Goal: Book appointment/travel/reservation

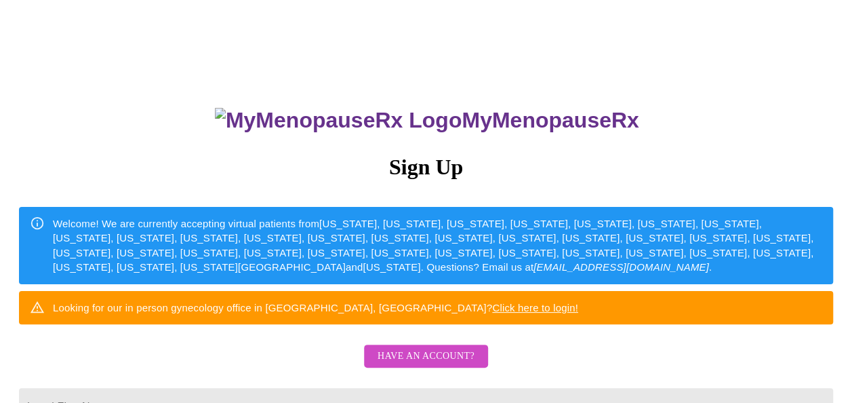
click at [847, 277] on div "MyMenopauseRx Sign Up Welcome! We are currently accepting virtual patients from…" at bounding box center [425, 246] width 841 height 483
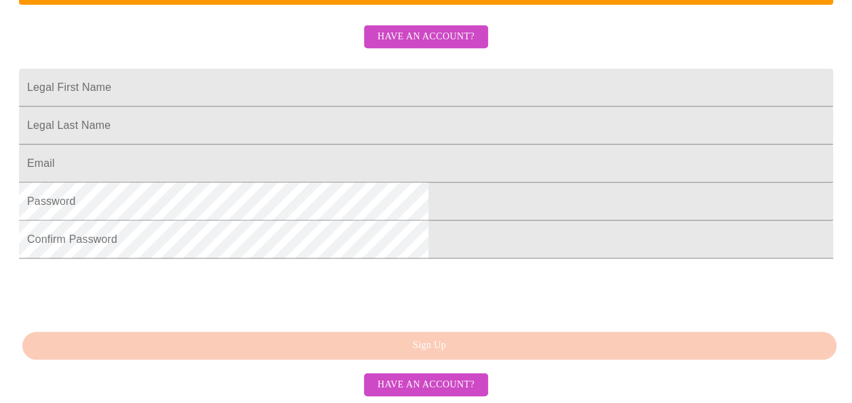
scroll to position [423, 0]
click at [442, 374] on button "Have an account?" at bounding box center [426, 385] width 124 height 24
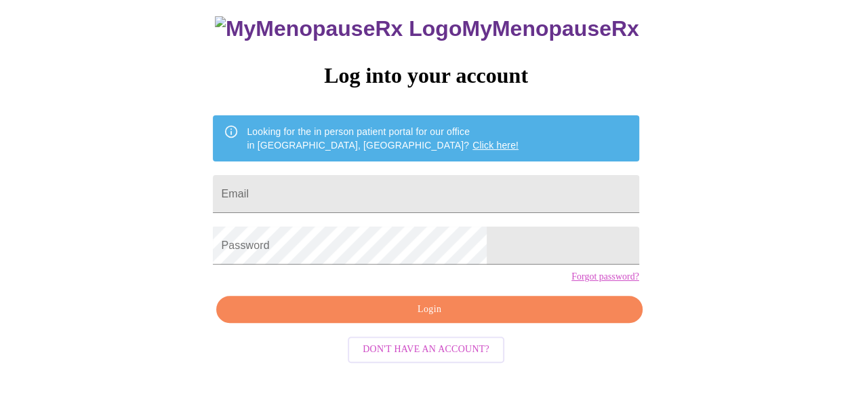
scroll to position [81, 0]
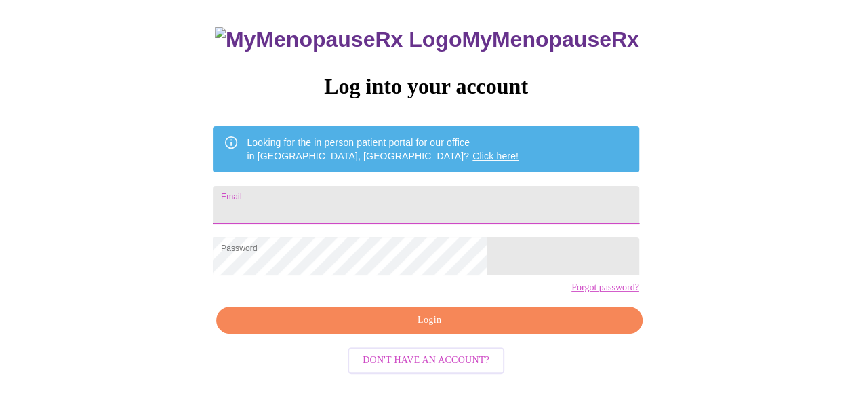
click at [544, 207] on input "Email" at bounding box center [426, 205] width 426 height 38
type input "[EMAIL_ADDRESS][DOMAIN_NAME]"
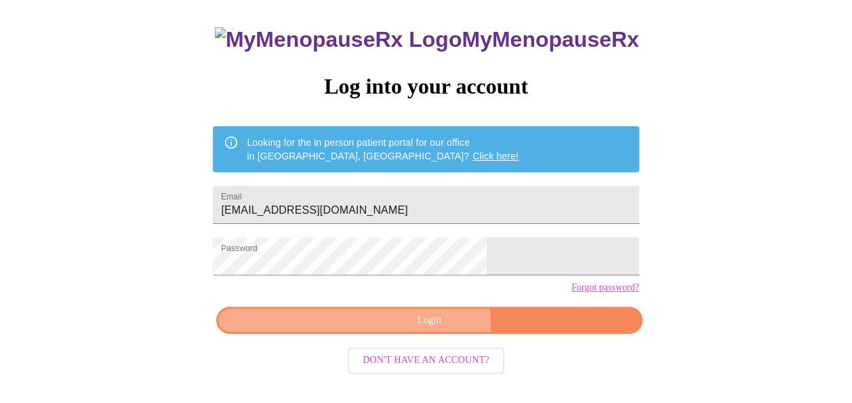
click at [424, 329] on span "Login" at bounding box center [429, 320] width 395 height 17
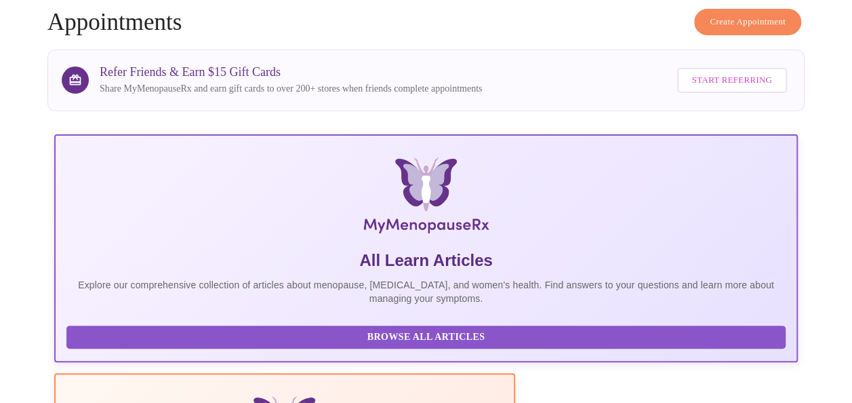
drag, startPoint x: 850, startPoint y: 126, endPoint x: 857, endPoint y: 128, distance: 7.1
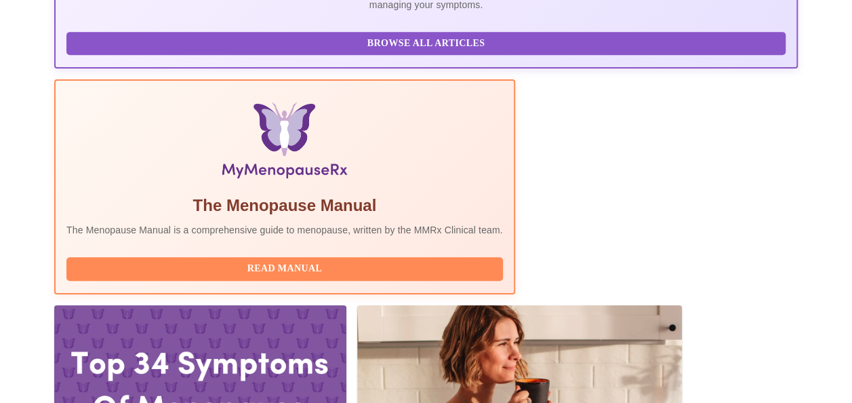
scroll to position [445, 0]
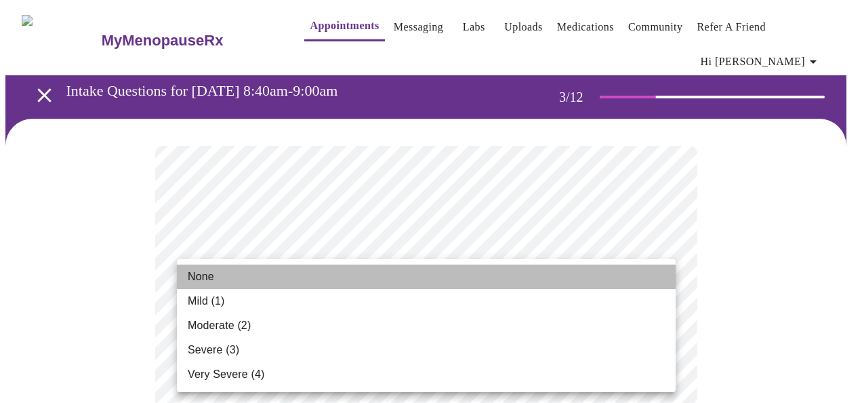
click at [634, 282] on li "None" at bounding box center [426, 276] width 499 height 24
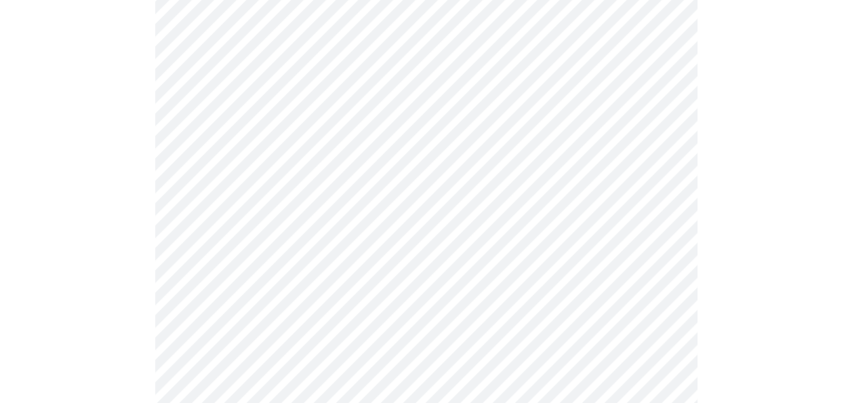
scroll to position [277, 0]
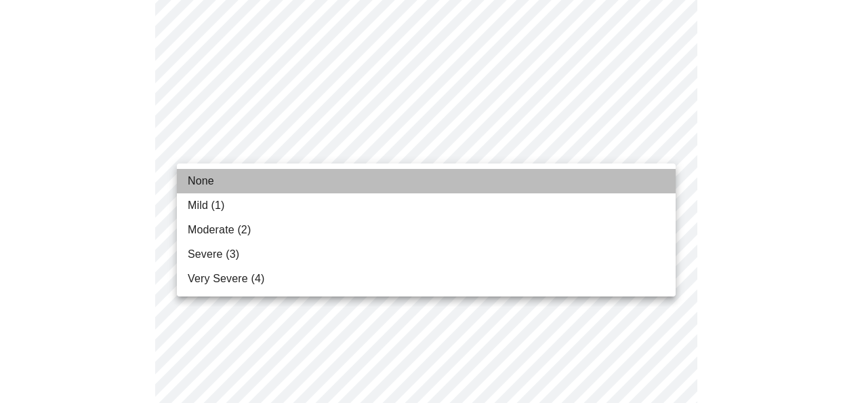
click at [631, 169] on li "None" at bounding box center [426, 181] width 499 height 24
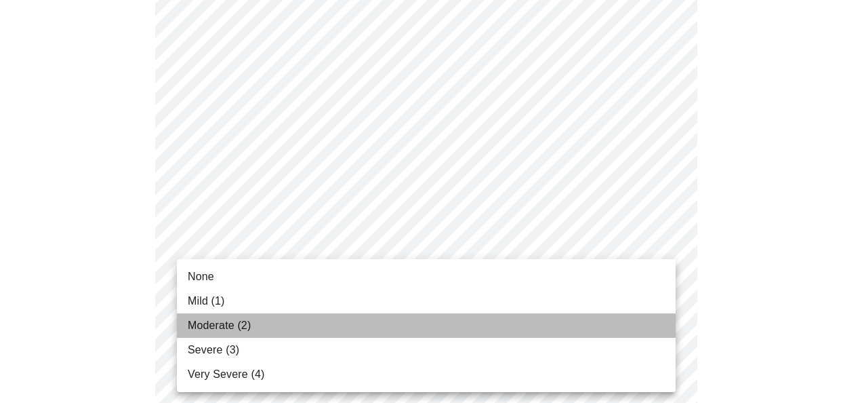
click at [584, 321] on li "Moderate (2)" at bounding box center [426, 325] width 499 height 24
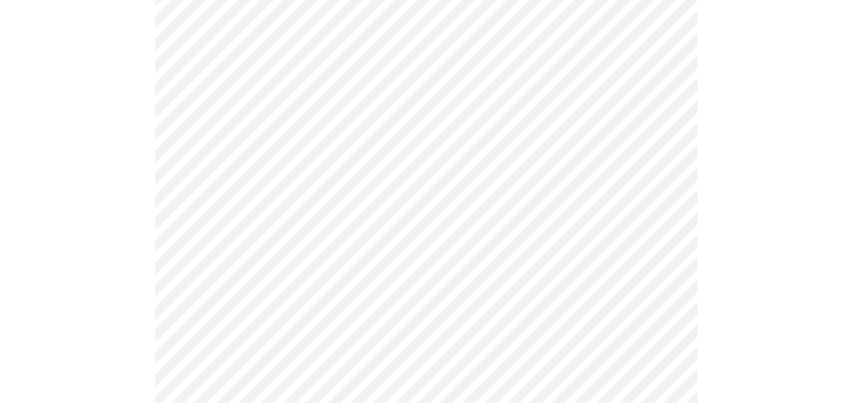
scroll to position [567, 0]
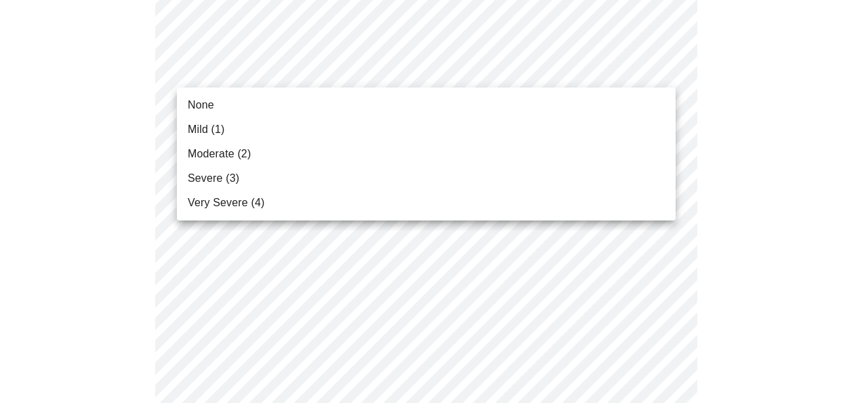
click at [664, 70] on body "MyMenopauseRx Appointments Messaging Labs Uploads Medications Community Refer a…" at bounding box center [431, 322] width 852 height 1766
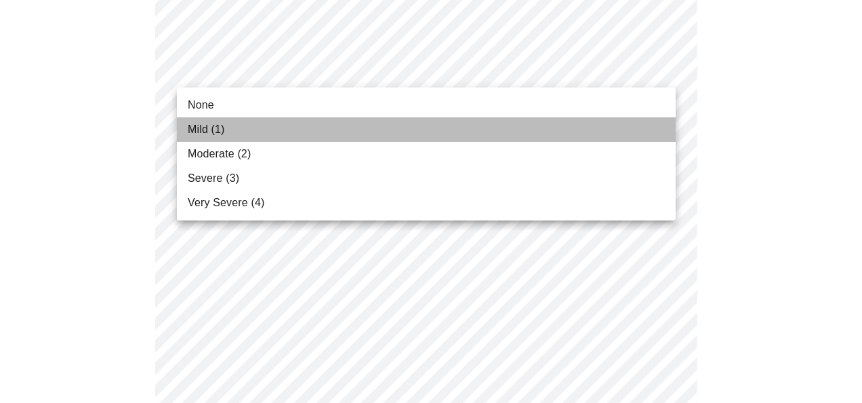
click at [574, 121] on li "Mild (1)" at bounding box center [426, 129] width 499 height 24
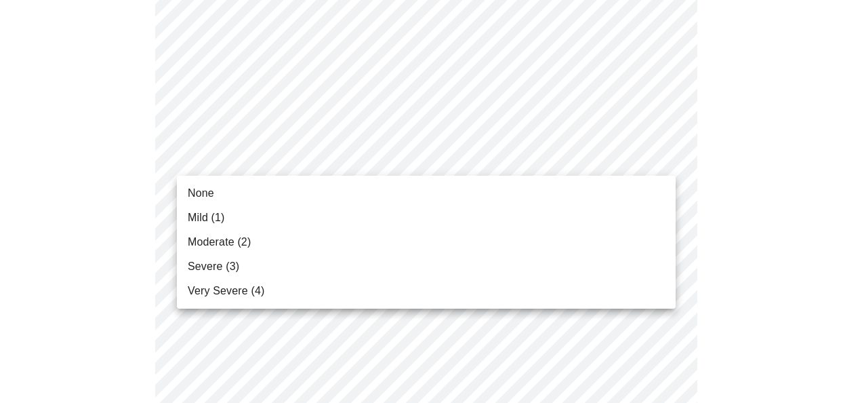
click at [636, 159] on body "MyMenopauseRx Appointments Messaging Labs Uploads Medications Community Refer a…" at bounding box center [431, 312] width 852 height 1747
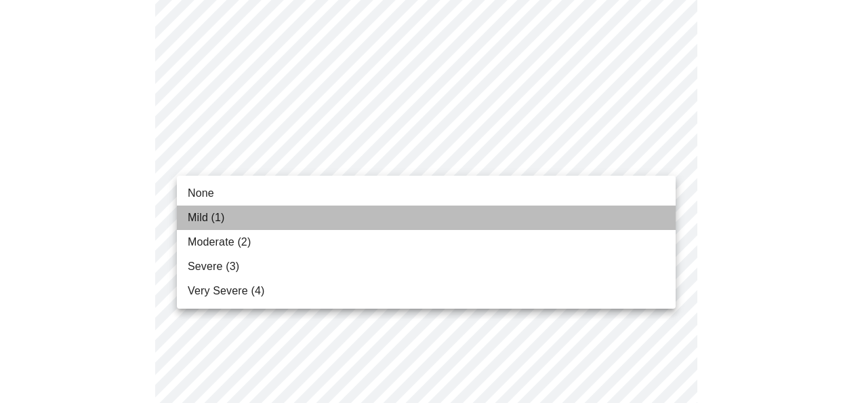
click at [580, 209] on li "Mild (1)" at bounding box center [426, 217] width 499 height 24
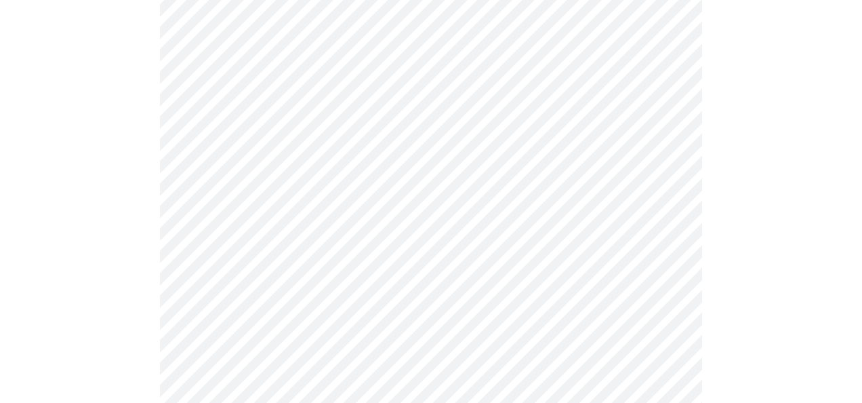
click at [595, 237] on body "MyMenopauseRx Appointments Messaging Labs Uploads Medications Community Refer a…" at bounding box center [431, 303] width 852 height 1728
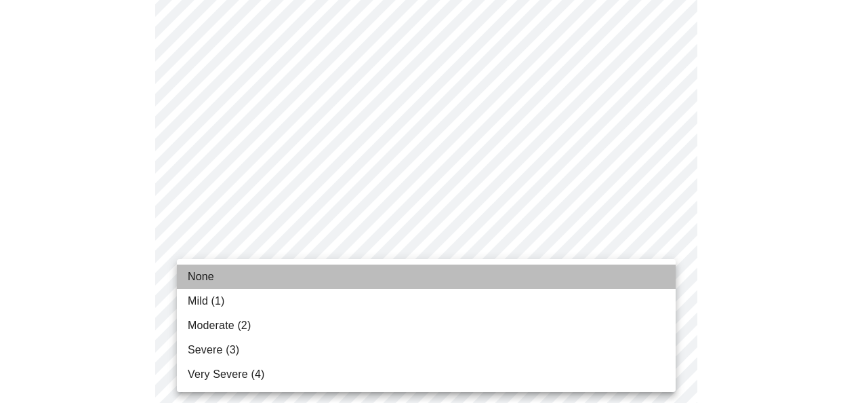
click at [537, 270] on li "None" at bounding box center [426, 276] width 499 height 24
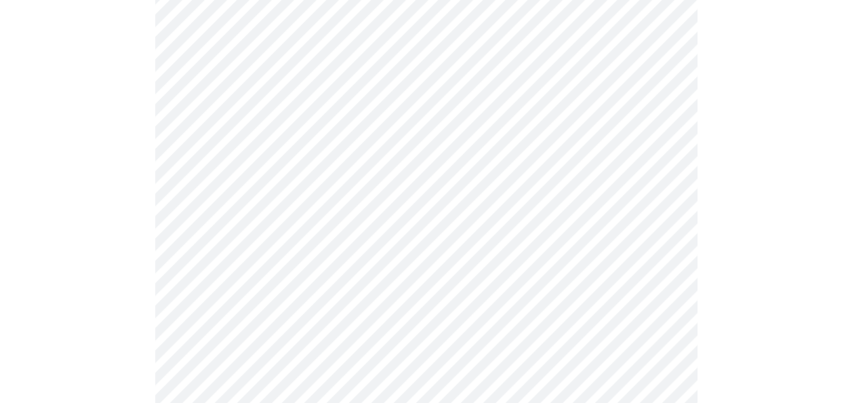
scroll to position [770, 0]
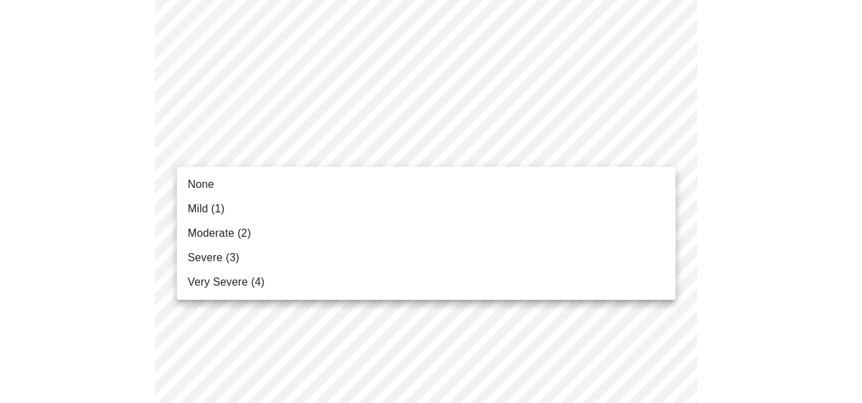
click at [666, 146] on body "MyMenopauseRx Appointments Messaging Labs Uploads Medications Community Refer a…" at bounding box center [431, 89] width 852 height 1709
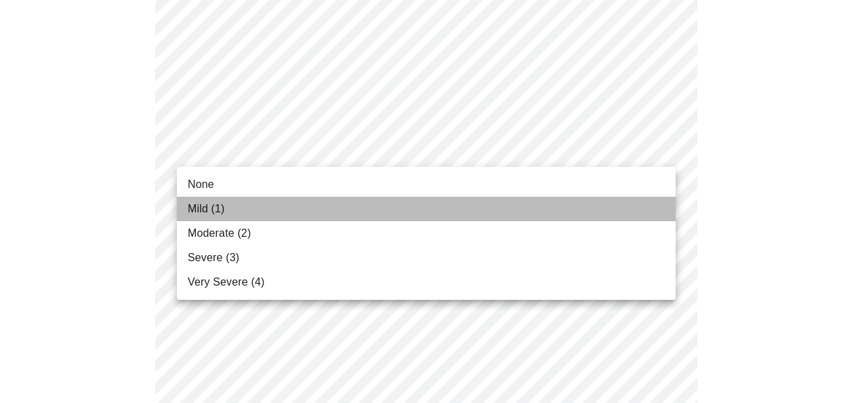
click at [575, 204] on li "Mild (1)" at bounding box center [426, 209] width 499 height 24
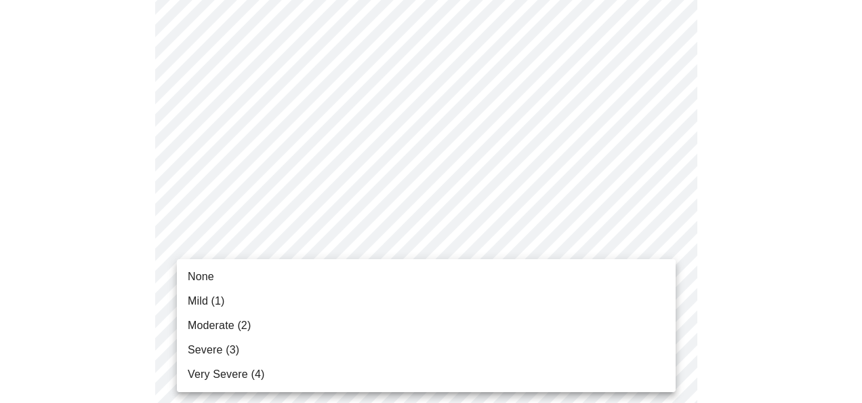
click at [663, 256] on body "MyMenopauseRx Appointments Messaging Labs Uploads Medications Community Refer a…" at bounding box center [431, 80] width 852 height 1690
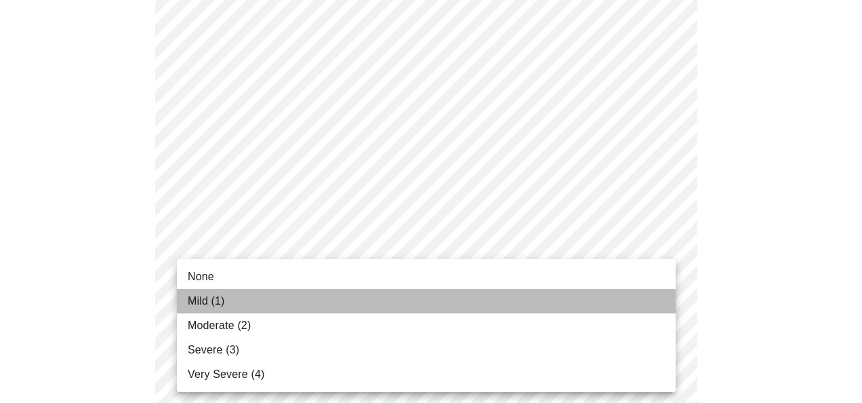
click at [631, 295] on li "Mild (1)" at bounding box center [426, 301] width 499 height 24
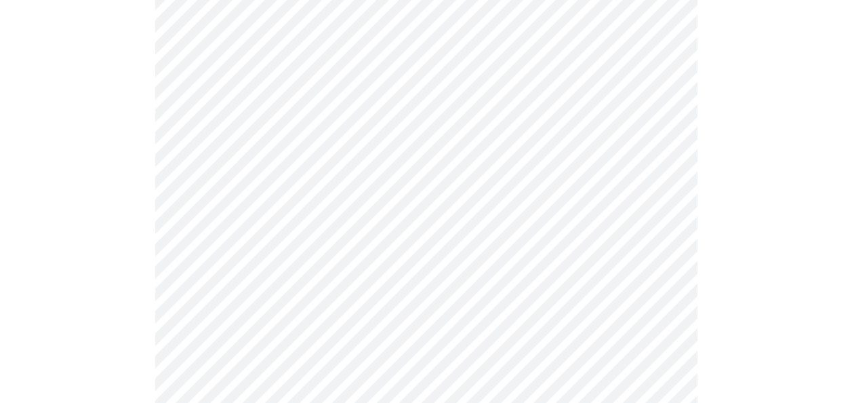
scroll to position [1088, 0]
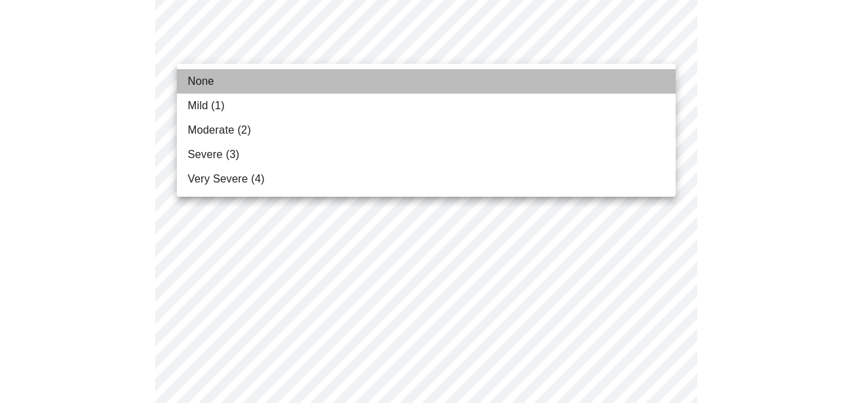
click at [567, 90] on li "None" at bounding box center [426, 81] width 499 height 24
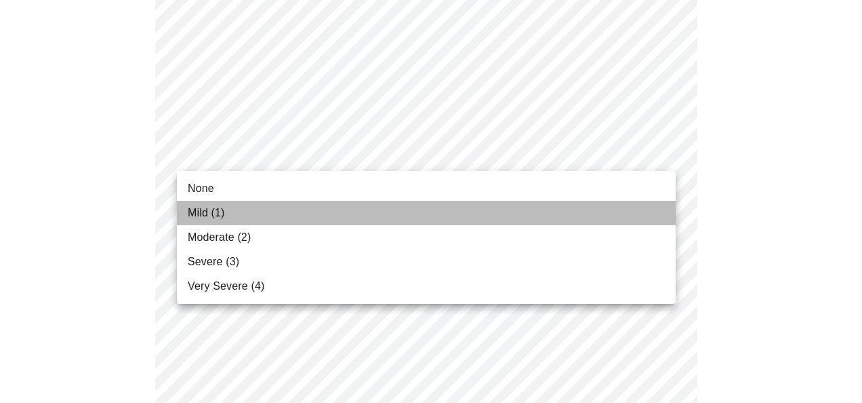
click at [608, 212] on li "Mild (1)" at bounding box center [426, 213] width 499 height 24
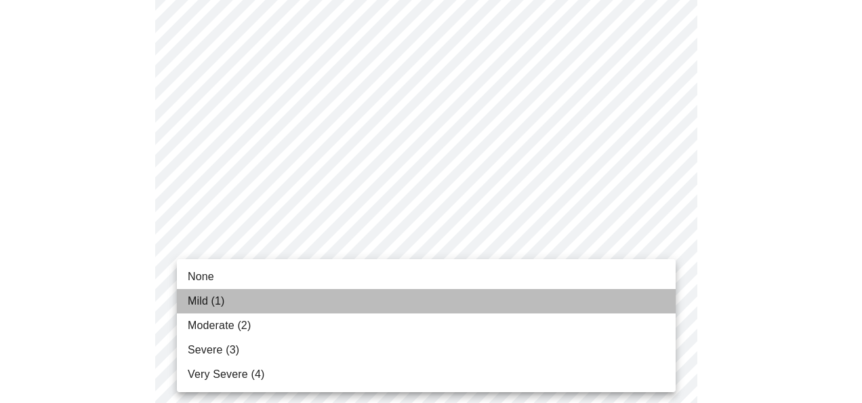
click at [622, 292] on li "Mild (1)" at bounding box center [426, 301] width 499 height 24
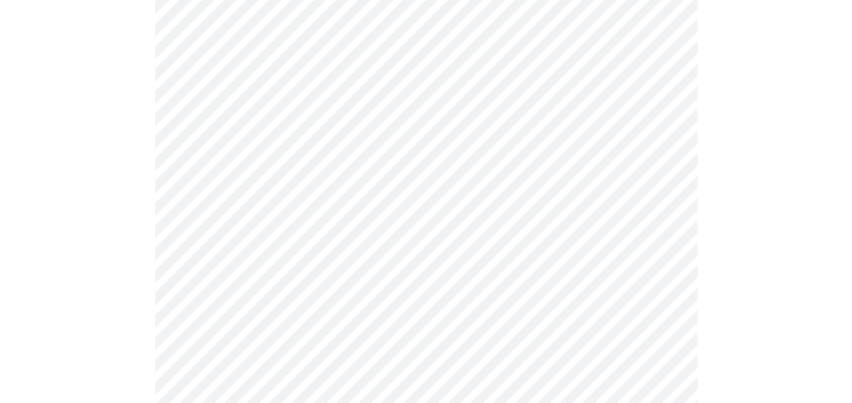
scroll to position [677, 0]
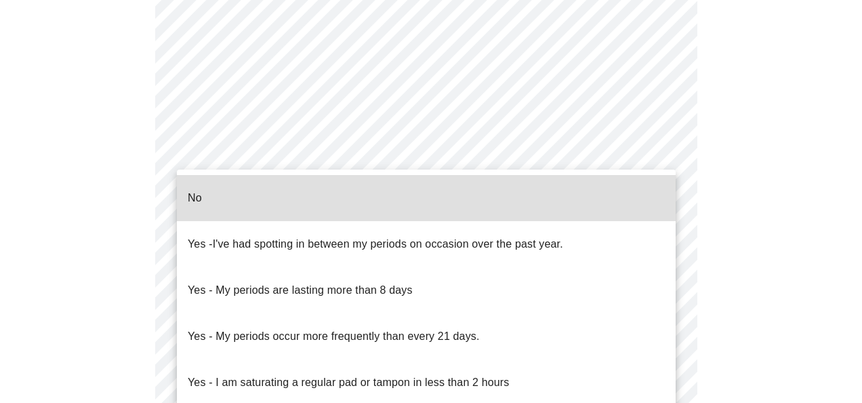
click at [658, 165] on body "MyMenopauseRx Appointments Messaging Labs Uploads Medications Community Refer a…" at bounding box center [431, 6] width 852 height 1355
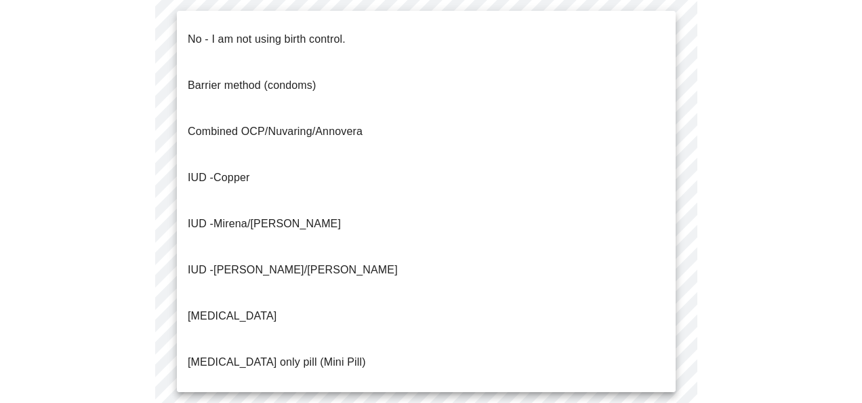
click at [660, 266] on body "MyMenopauseRx Appointments Messaging Labs Uploads Medications Community Refer a…" at bounding box center [431, 3] width 852 height 1348
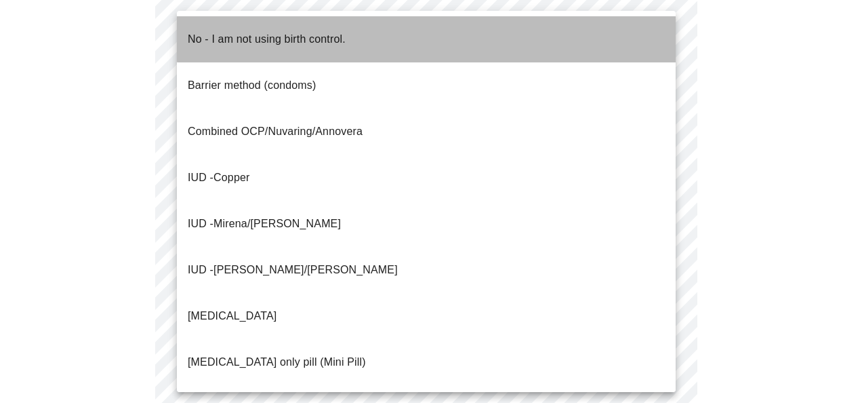
click at [643, 25] on li "No - I am not using birth control." at bounding box center [426, 39] width 499 height 46
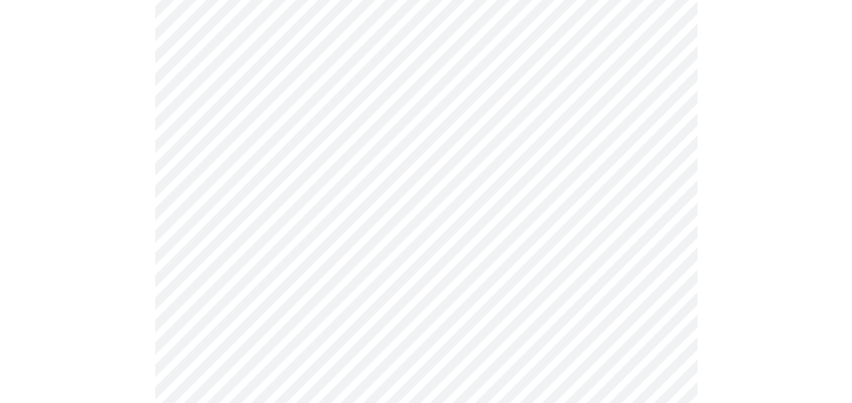
click at [643, 25] on div "No - I am not using birth control. Barrier method (condoms) Combined OCP/Nuvari…" at bounding box center [426, 201] width 852 height 403
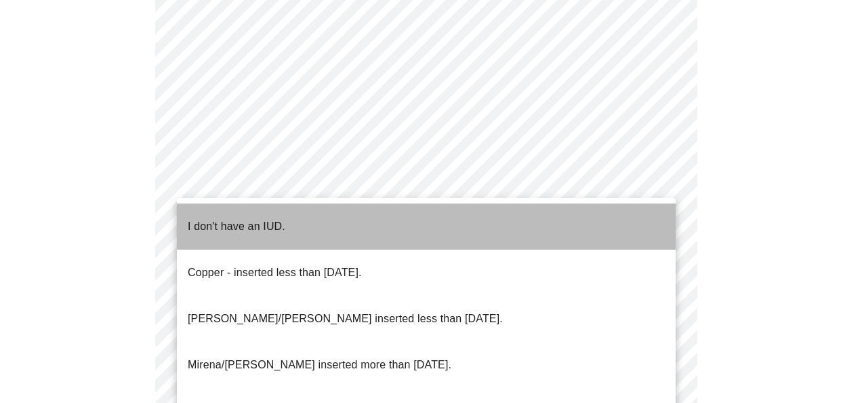
click at [618, 205] on li "I don't have an IUD." at bounding box center [426, 226] width 499 height 46
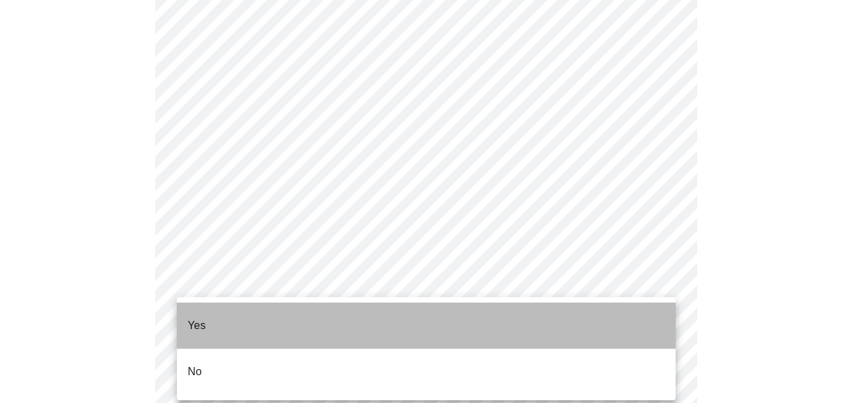
click at [627, 304] on li "Yes" at bounding box center [426, 325] width 499 height 46
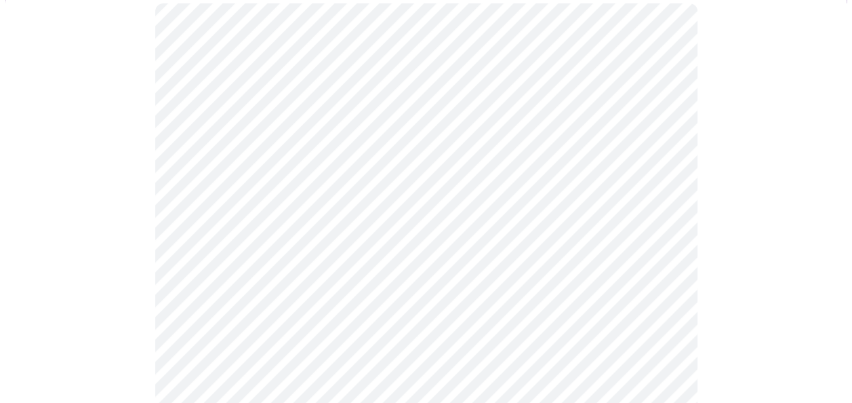
scroll to position [165, 0]
click at [660, 207] on body "MyMenopauseRx Appointments Messaging Labs Uploads Medications Community Refer a…" at bounding box center [431, 399] width 852 height 1117
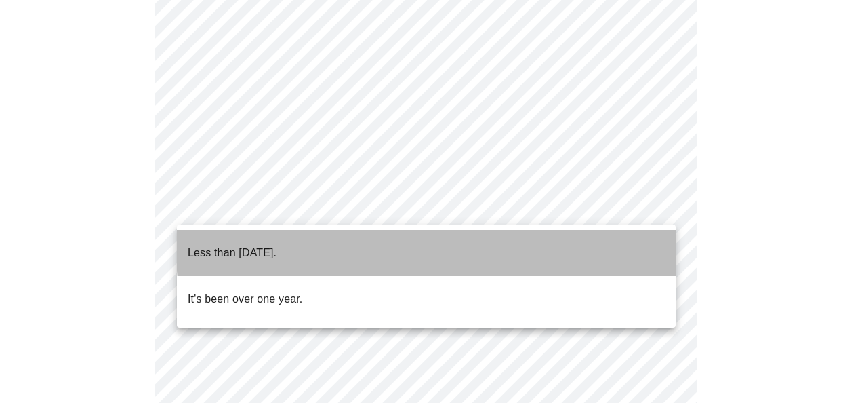
click at [595, 237] on li "Less than one year ago." at bounding box center [426, 253] width 499 height 46
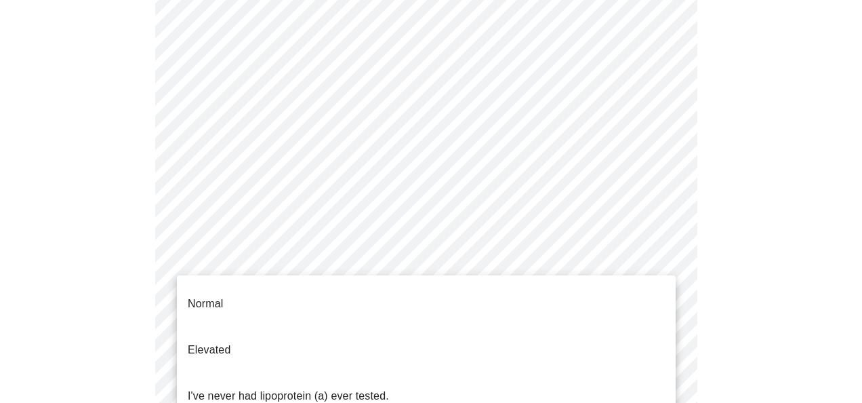
click at [658, 329] on body "MyMenopauseRx Appointments Messaging Labs Uploads Medications Community Refer a…" at bounding box center [431, 395] width 852 height 1109
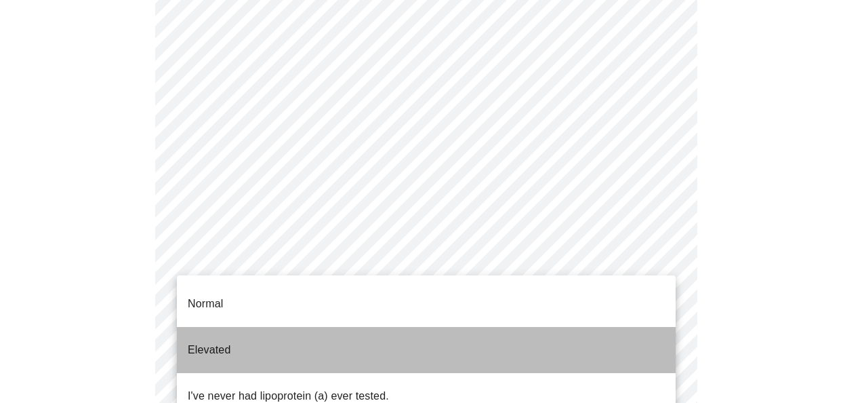
click at [637, 330] on li "Elevated" at bounding box center [426, 350] width 499 height 46
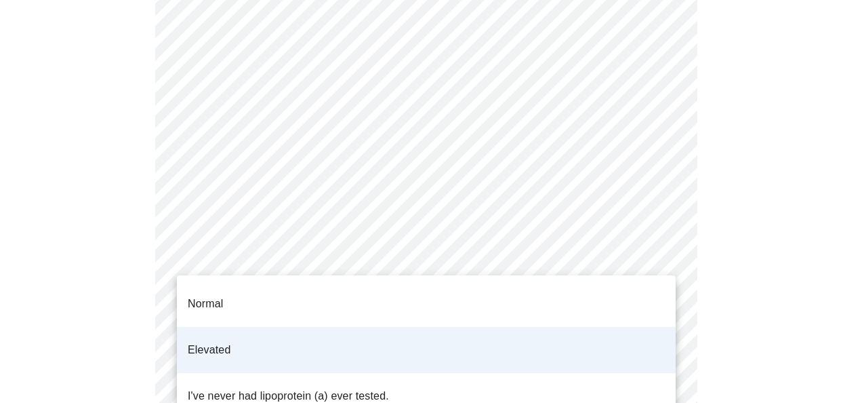
click at [658, 325] on body "MyMenopauseRx Appointments Messaging Labs Uploads Medications Community Refer a…" at bounding box center [431, 391] width 852 height 1101
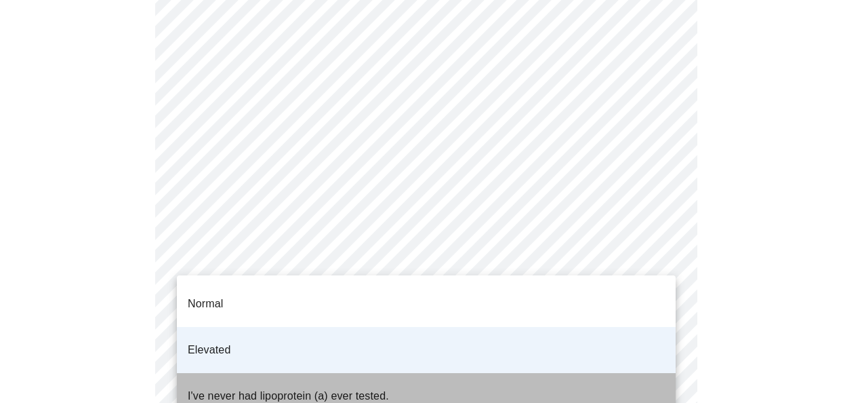
click at [613, 373] on li "I've never had lipoprotein (a) ever tested." at bounding box center [426, 396] width 499 height 46
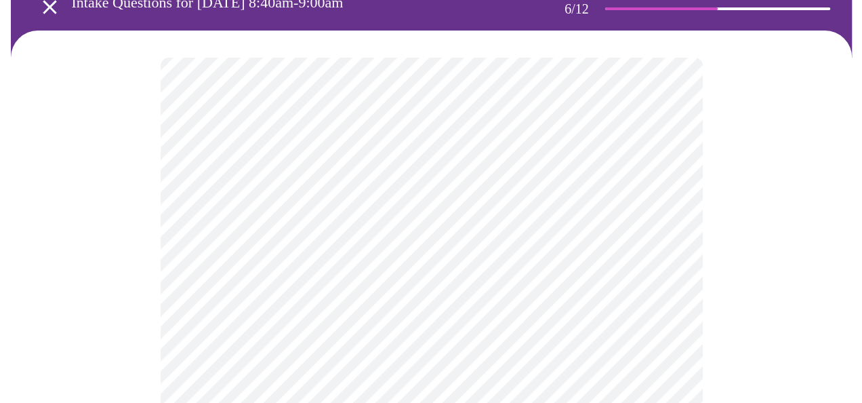
scroll to position [103, 0]
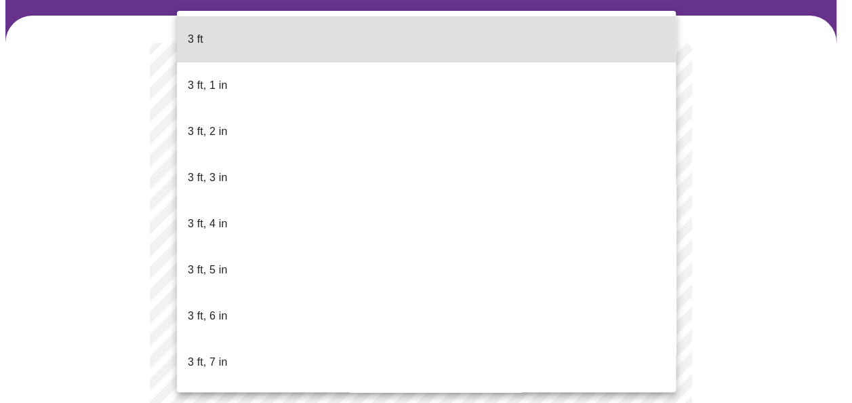
click at [520, 304] on body "MyMenopauseRx Appointments Messaging Labs Uploads Medications Community Refer a…" at bounding box center [425, 273] width 841 height 742
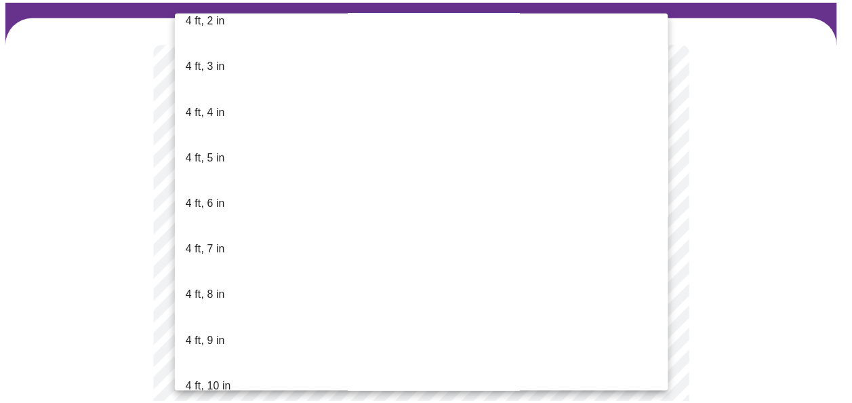
scroll to position [999, 0]
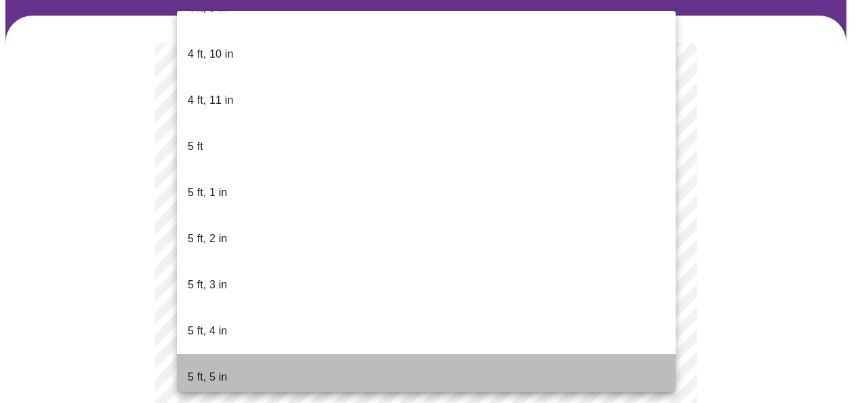
click at [437, 354] on li "5 ft, 5 in" at bounding box center [426, 377] width 499 height 46
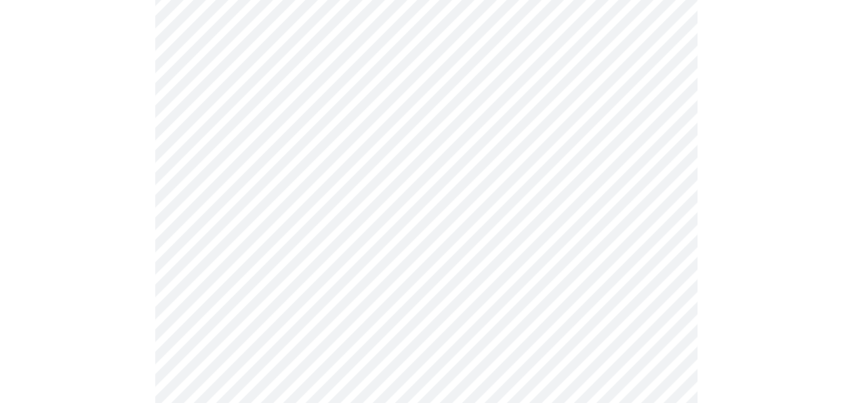
scroll to position [3585, 0]
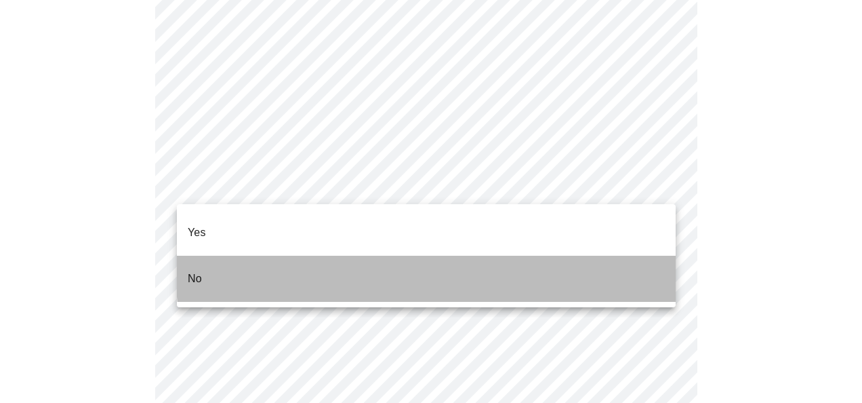
click at [564, 256] on li "No" at bounding box center [426, 279] width 499 height 46
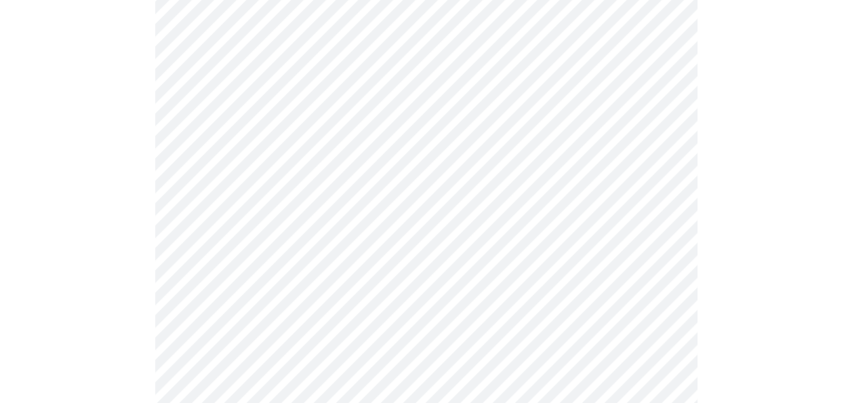
scroll to position [1056, 0]
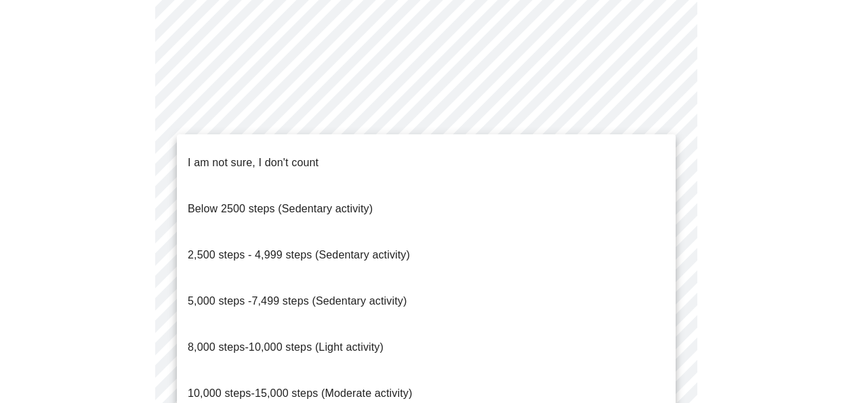
click at [452, 232] on li "2,500 steps - 4,999 steps (Sedentary activity)" at bounding box center [426, 255] width 499 height 46
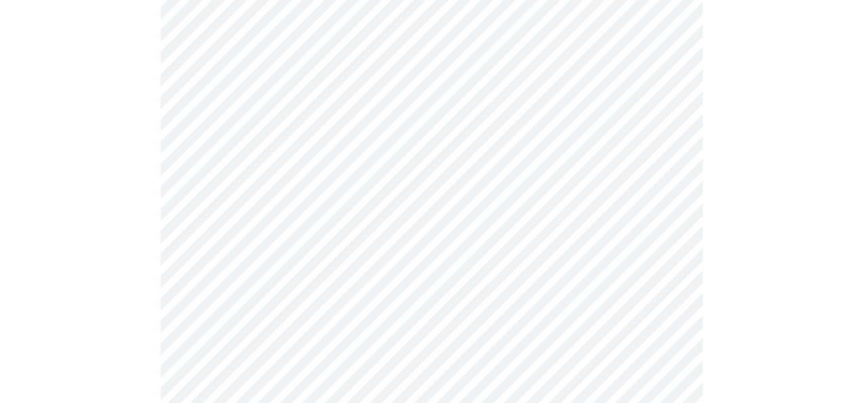
scroll to position [1381, 0]
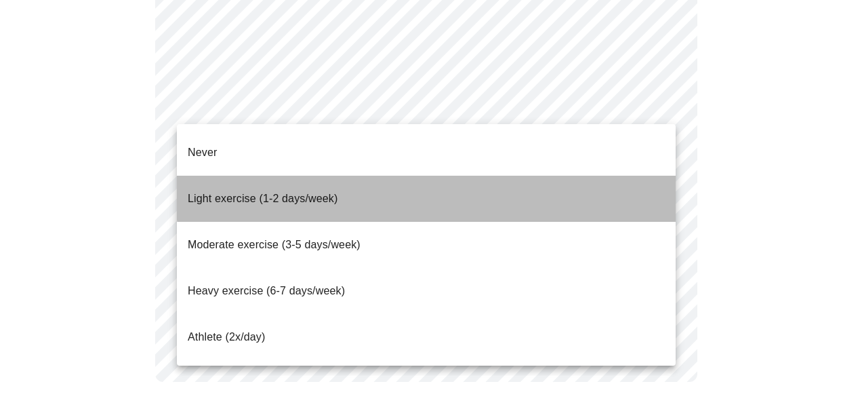
click at [503, 179] on li "Light exercise (1-2 days/week)" at bounding box center [426, 199] width 499 height 46
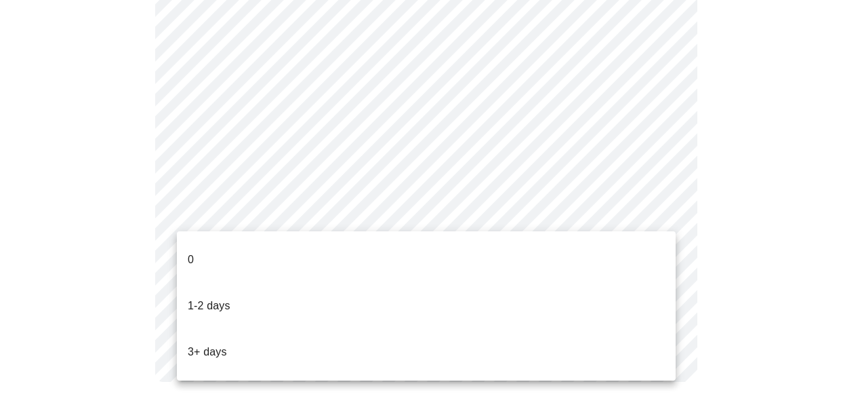
click at [547, 283] on li "1-2 days" at bounding box center [426, 306] width 499 height 46
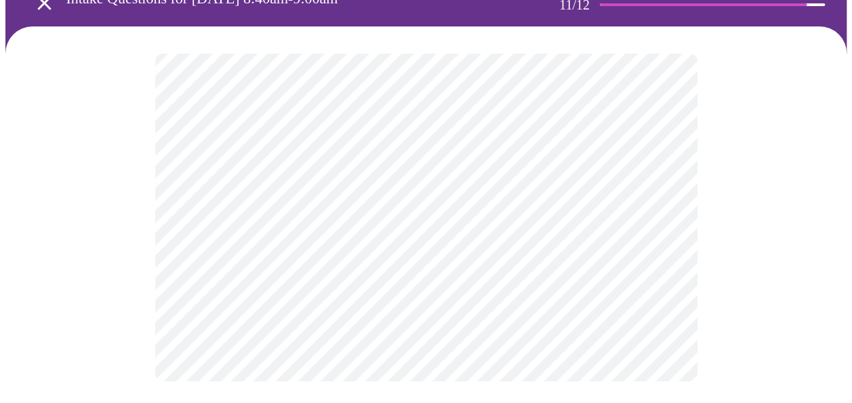
scroll to position [0, 0]
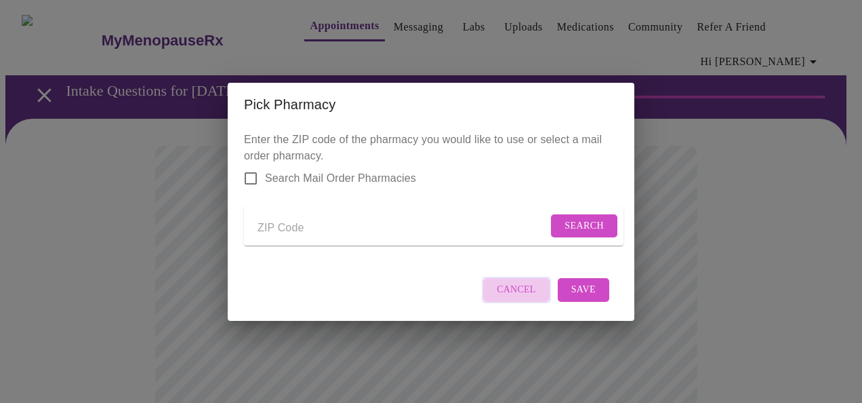
click at [530, 296] on span "Cancel" at bounding box center [516, 289] width 39 height 17
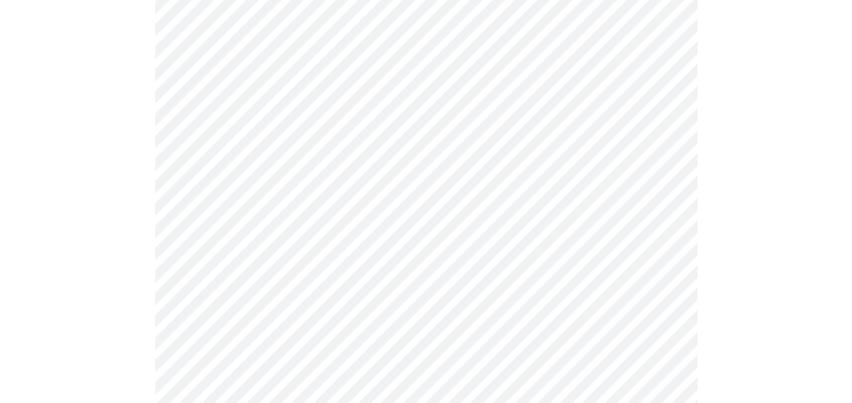
scroll to position [966, 0]
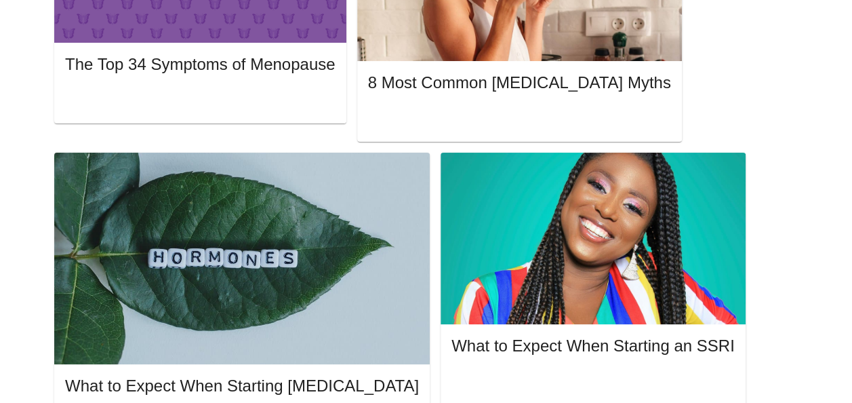
scroll to position [448, 0]
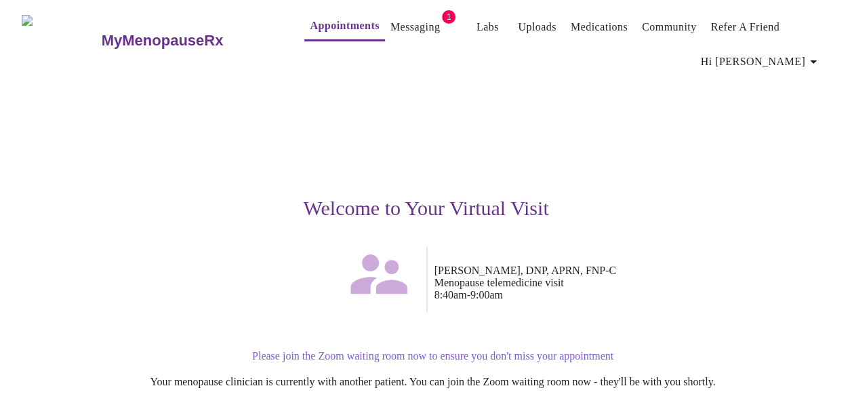
scroll to position [180, 0]
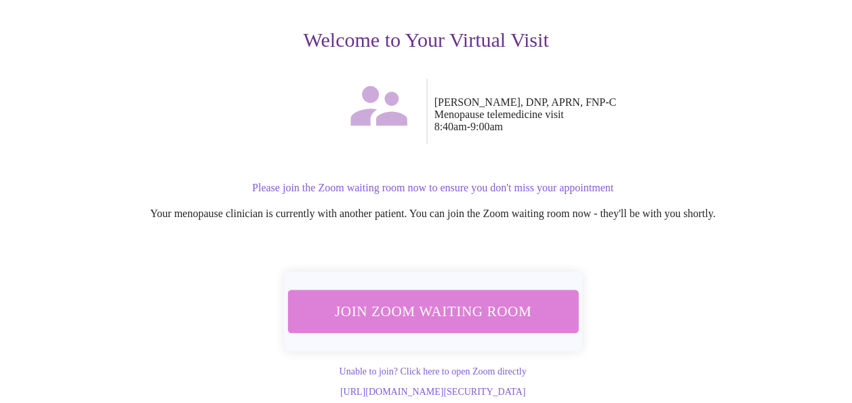
click at [446, 298] on span "Join Zoom Waiting Room" at bounding box center [433, 311] width 264 height 26
